Goal: Task Accomplishment & Management: Manage account settings

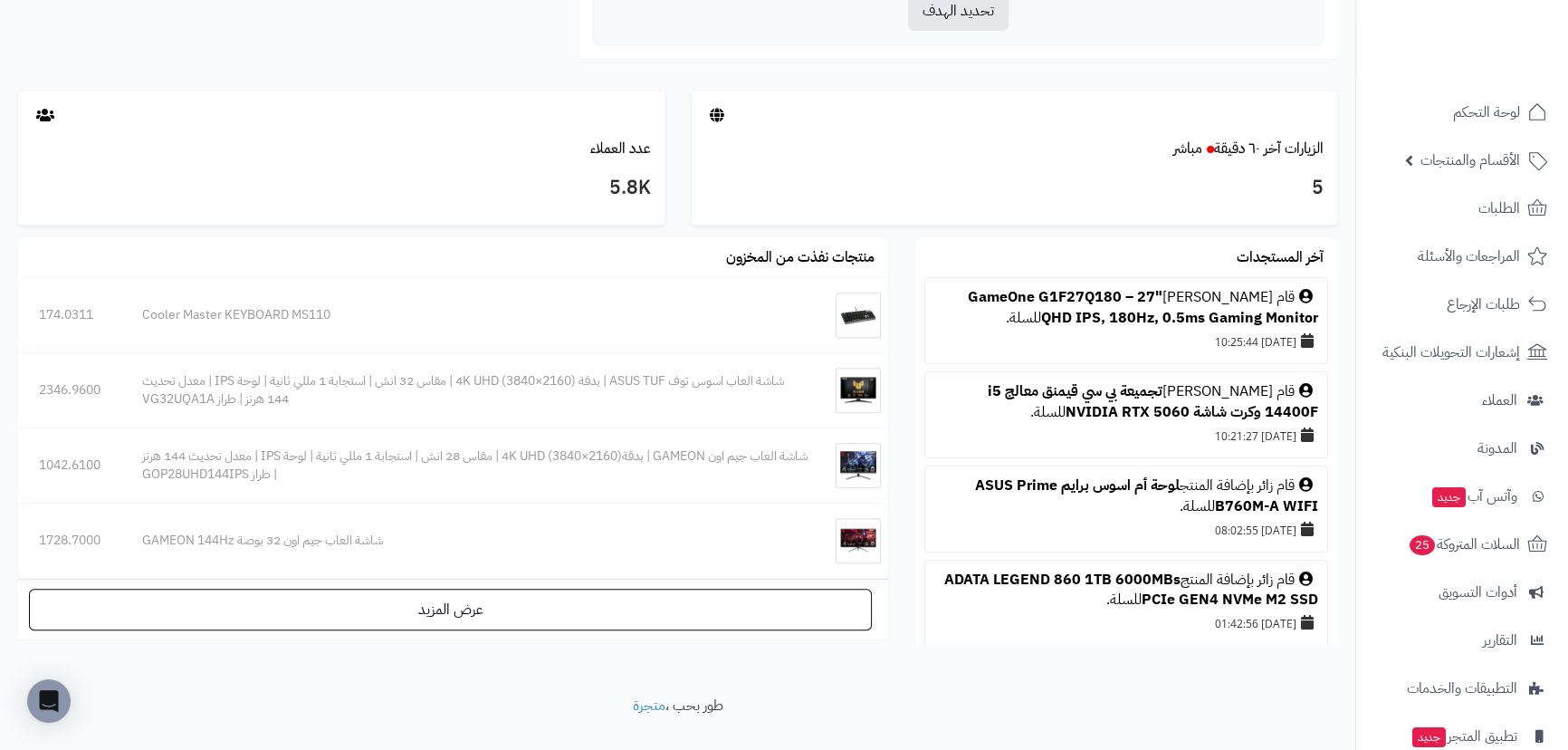
scroll to position [905, 0]
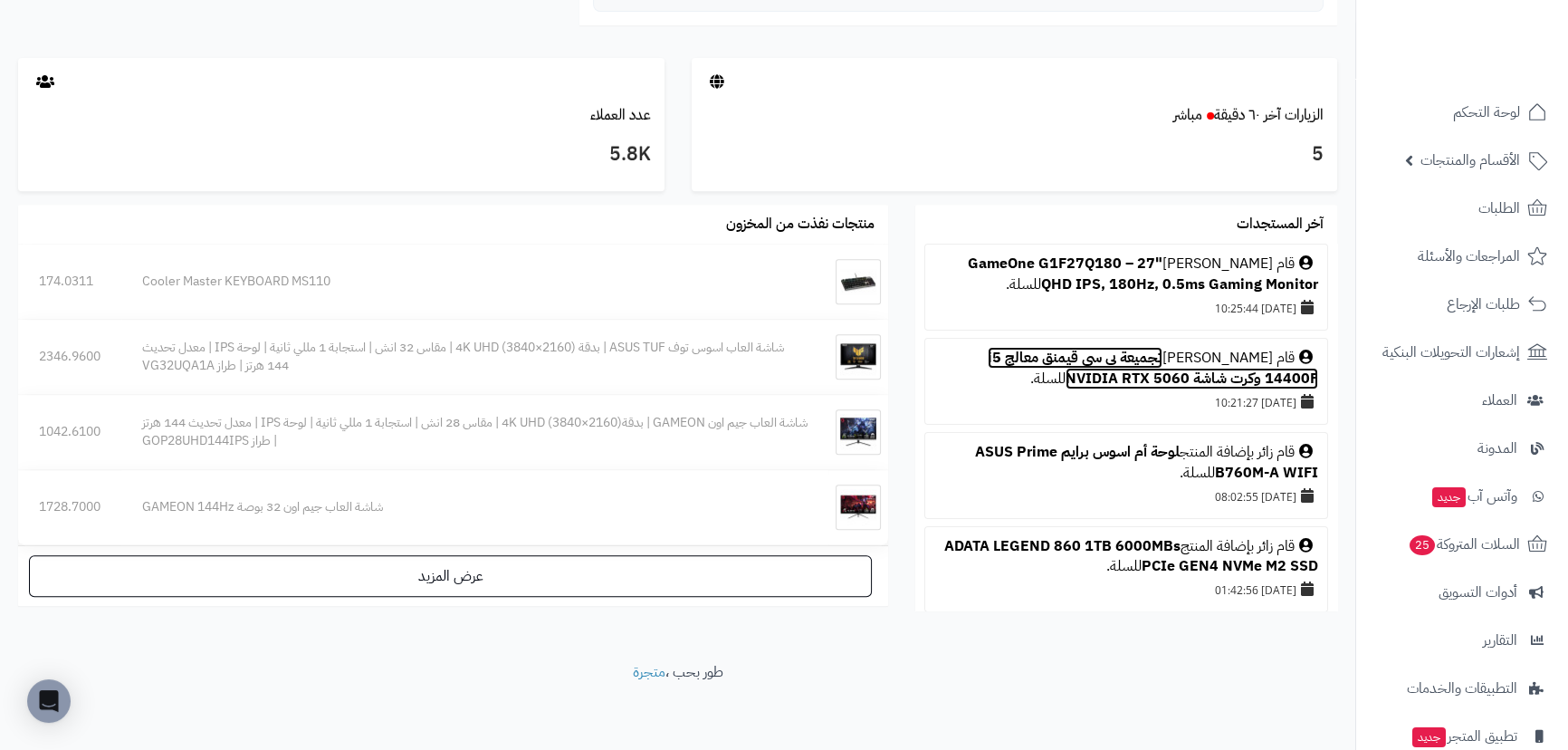
click at [1041, 382] on link "تجميعة بي سي قيمنق معالج i5 14400F وكرت شاشة NVIDIA RTX 5060" at bounding box center [1153, 368] width 330 height 43
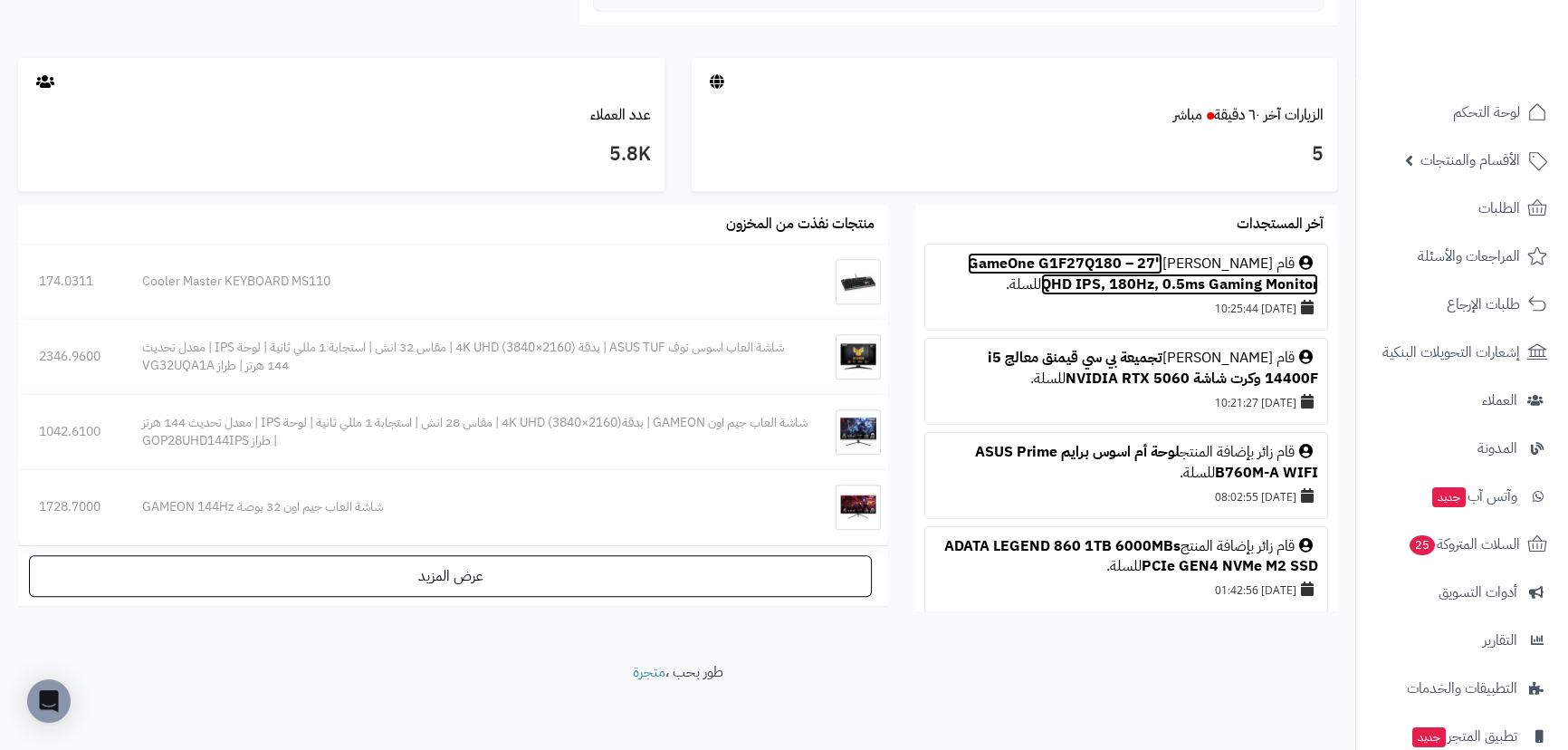
click at [1059, 281] on link "GameOne G1F27Q180 – 27" QHD IPS, 180Hz, 0.5ms Gaming Monitor" at bounding box center [1143, 274] width 351 height 43
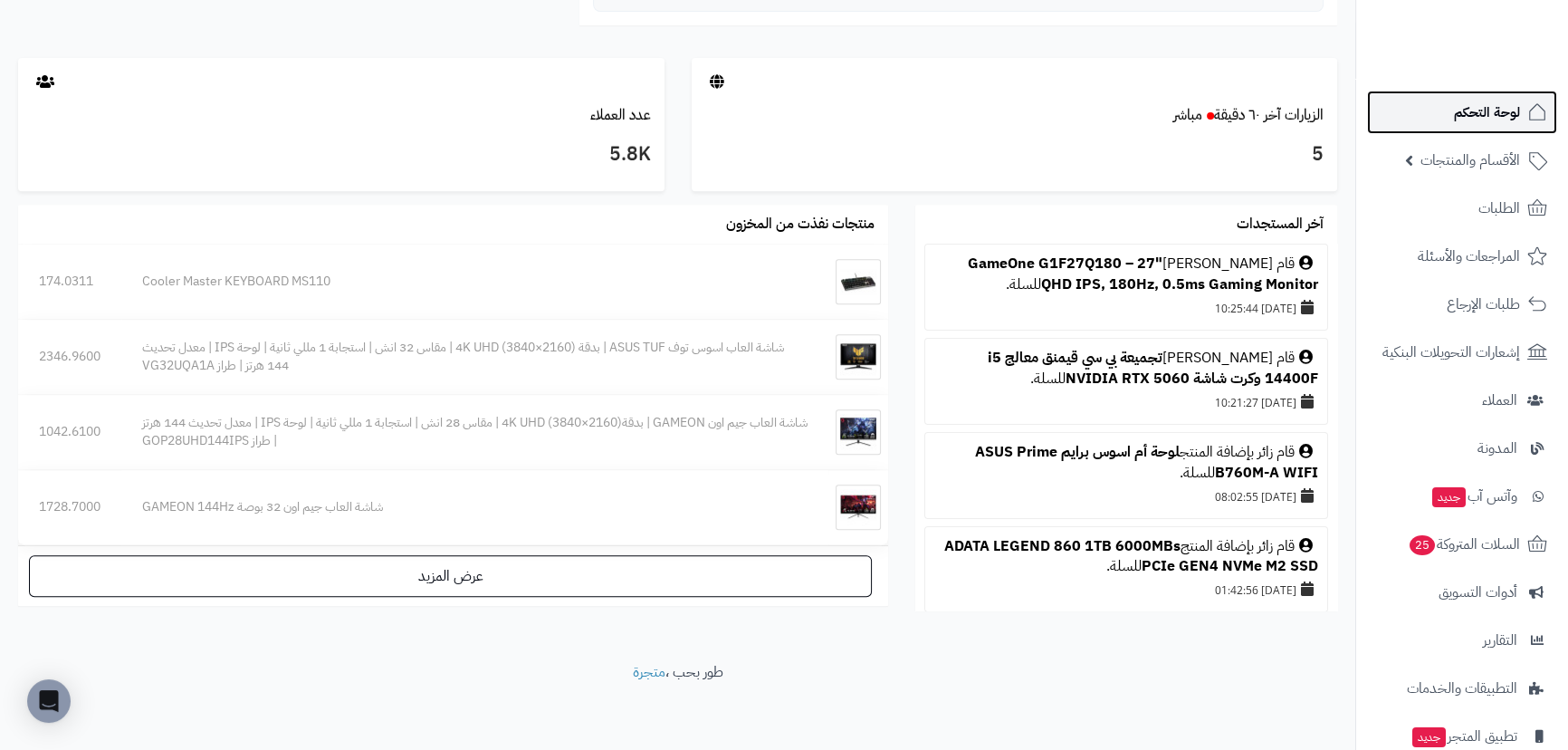
click at [1508, 114] on span "لوحة التحكم" at bounding box center [1487, 112] width 66 height 25
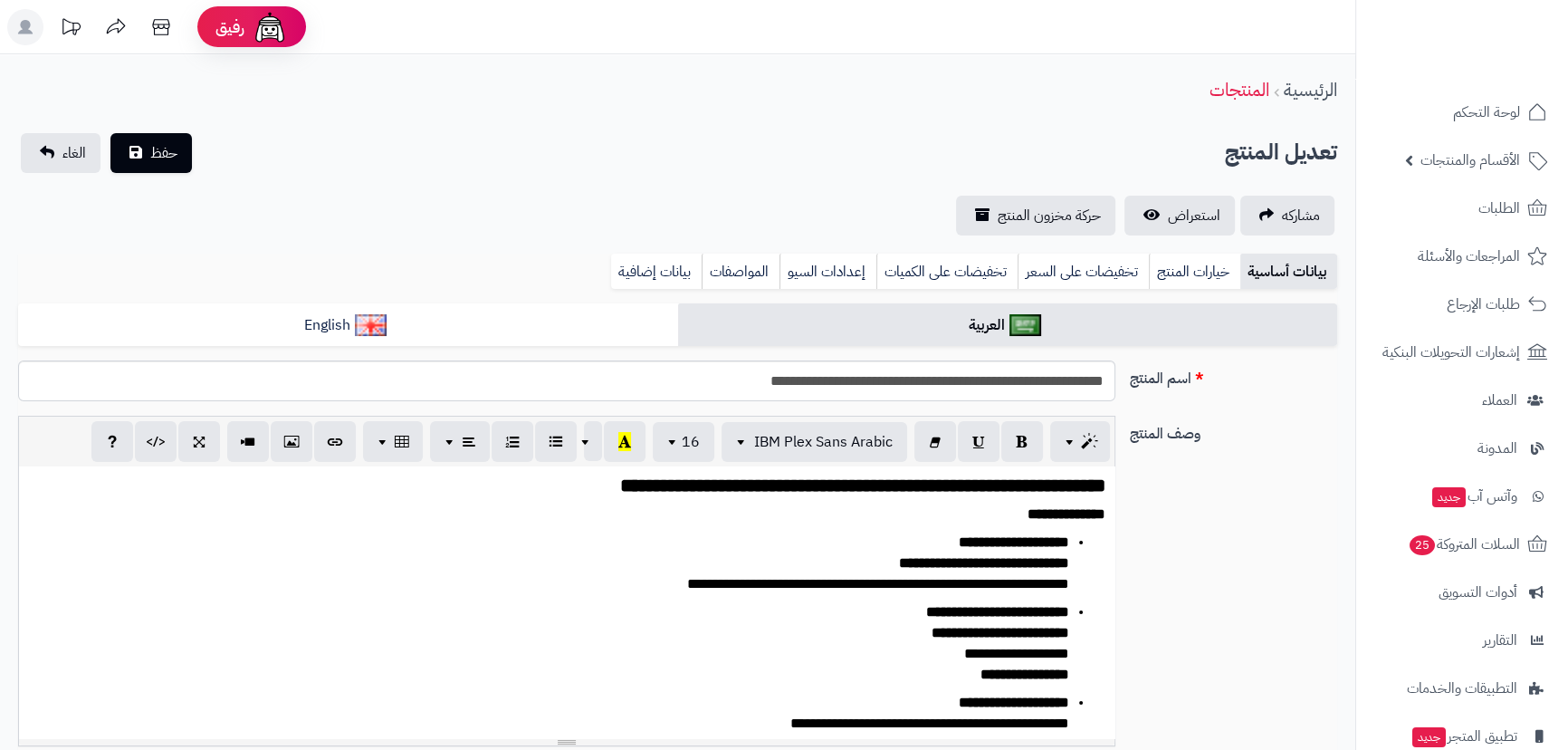
type input "*******"
click at [1173, 212] on span "استعراض" at bounding box center [1194, 215] width 52 height 21
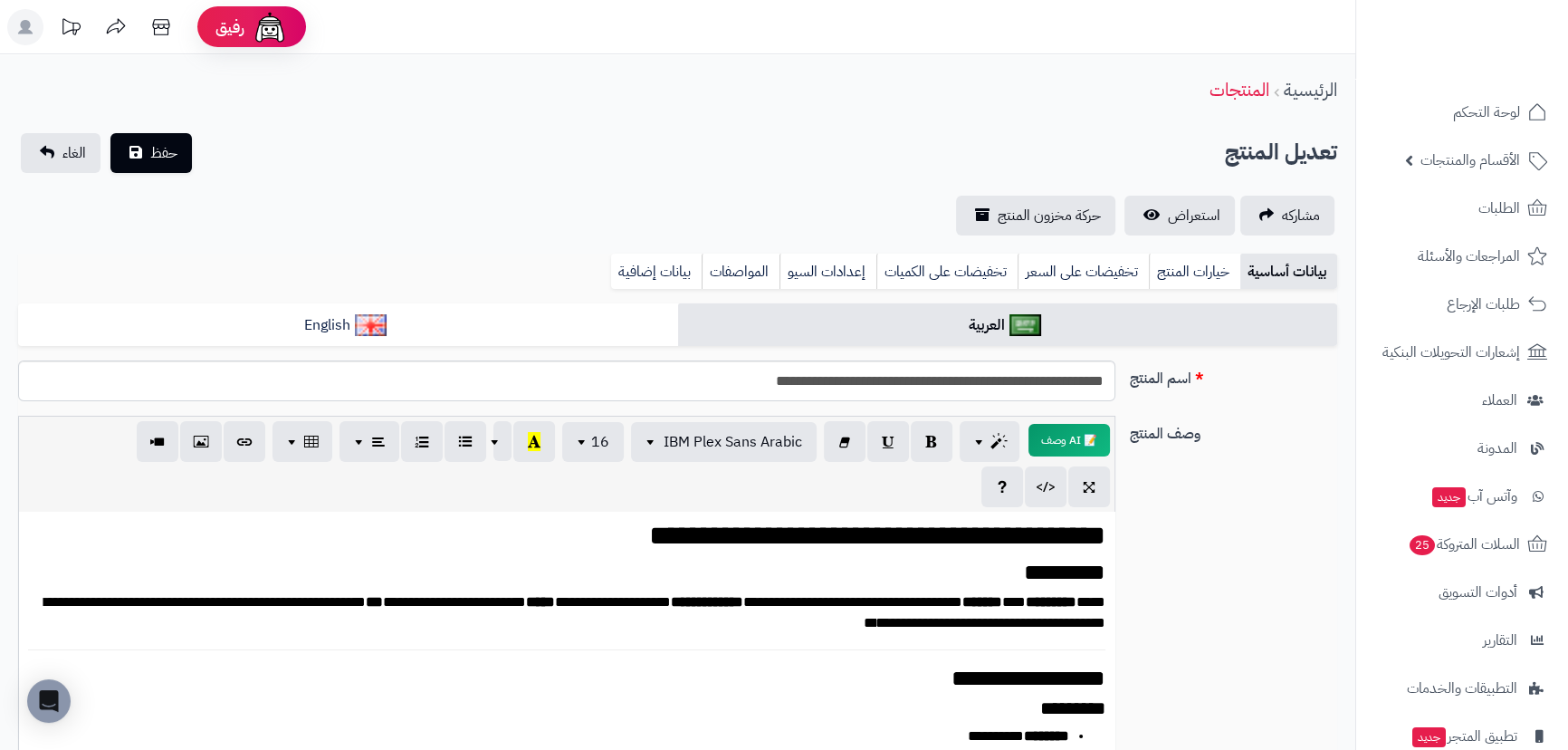
scroll to position [453, 0]
click at [1536, 113] on icon at bounding box center [1537, 112] width 21 height 21
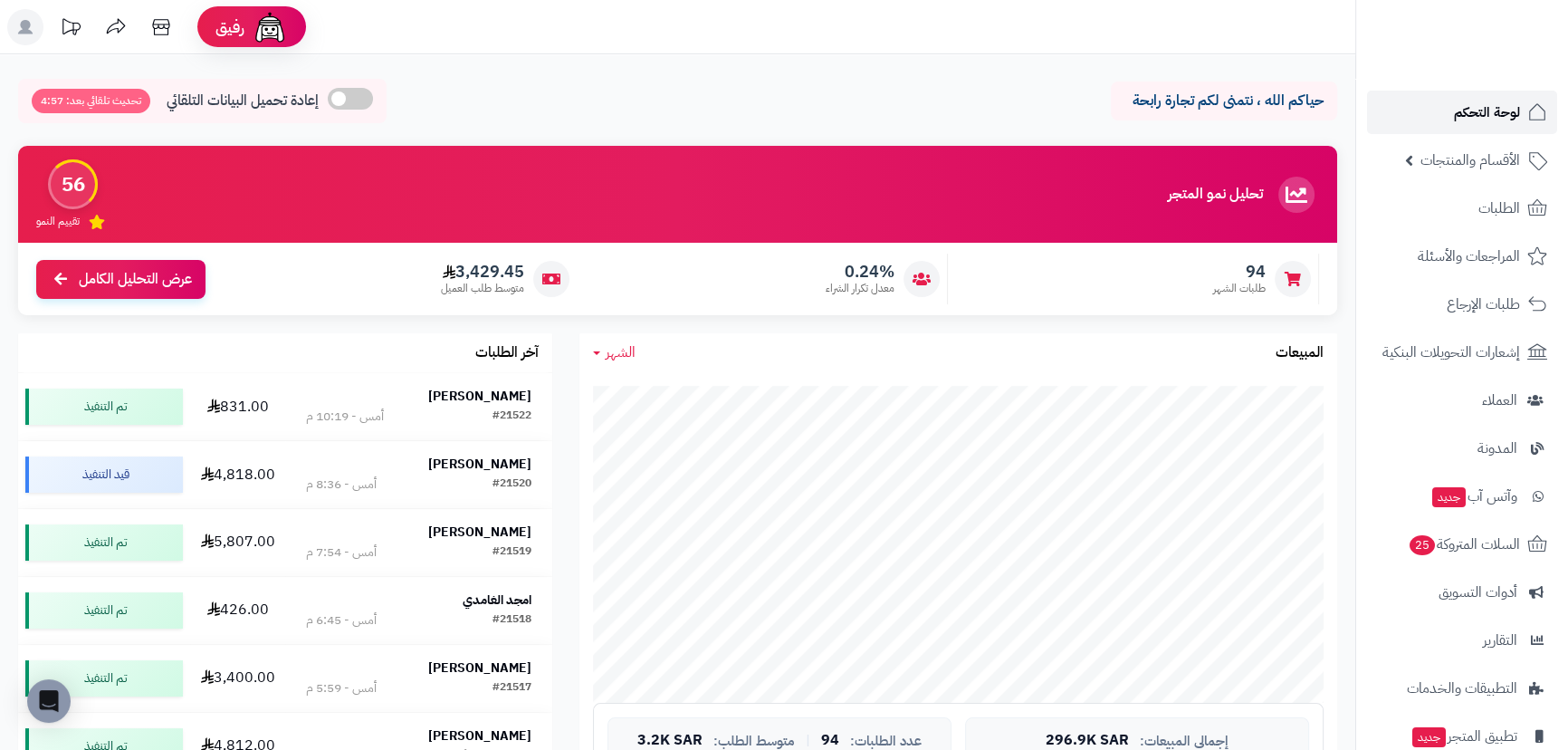
click at [1446, 120] on link "لوحة التحكم" at bounding box center [1462, 112] width 190 height 44
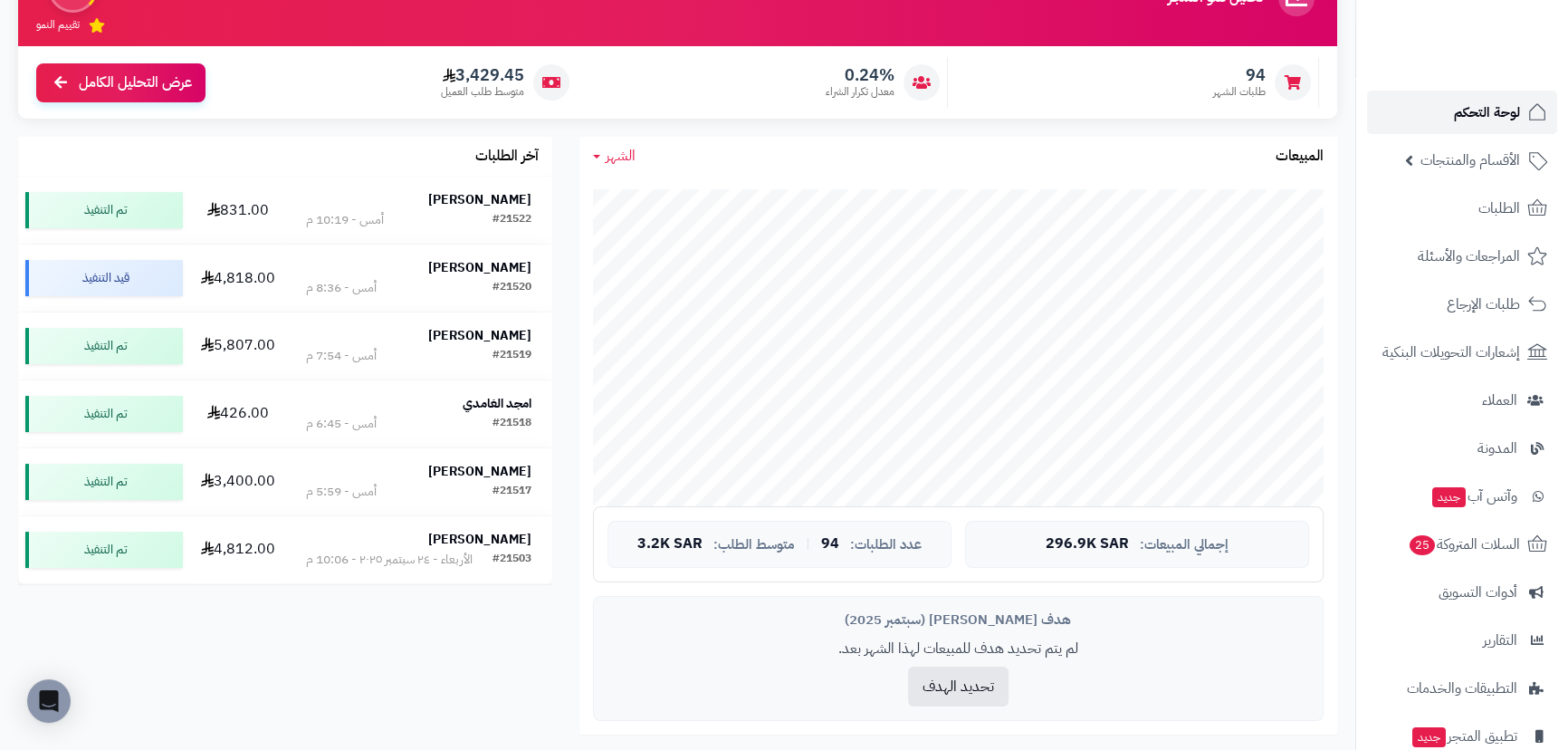
scroll to position [328, 0]
